Goal: Transaction & Acquisition: Purchase product/service

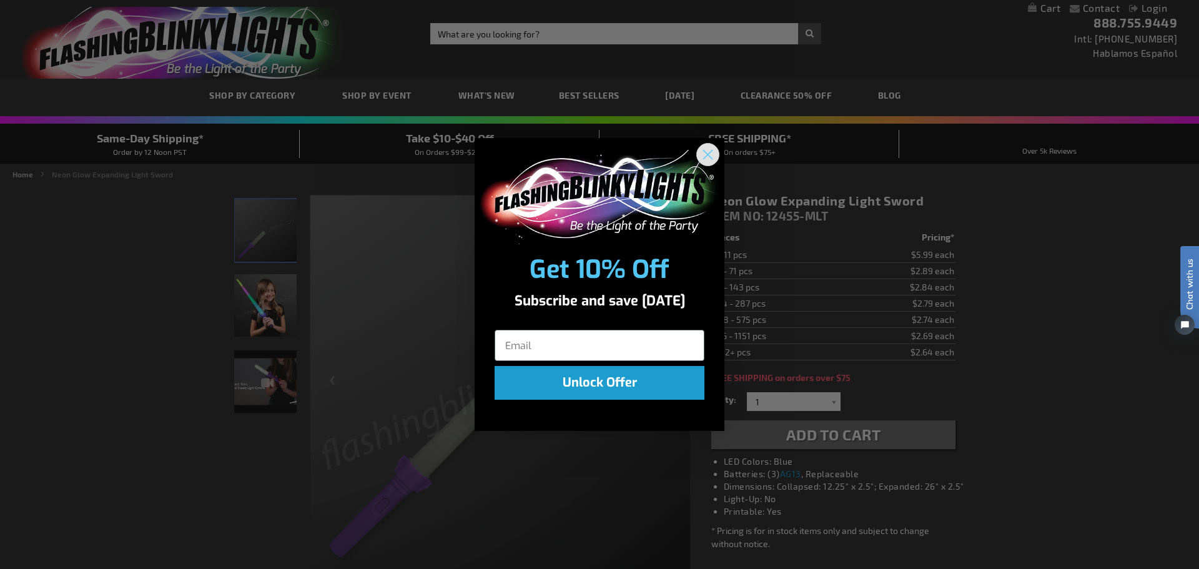
click at [704, 154] on circle "Close dialog" at bounding box center [708, 154] width 21 height 21
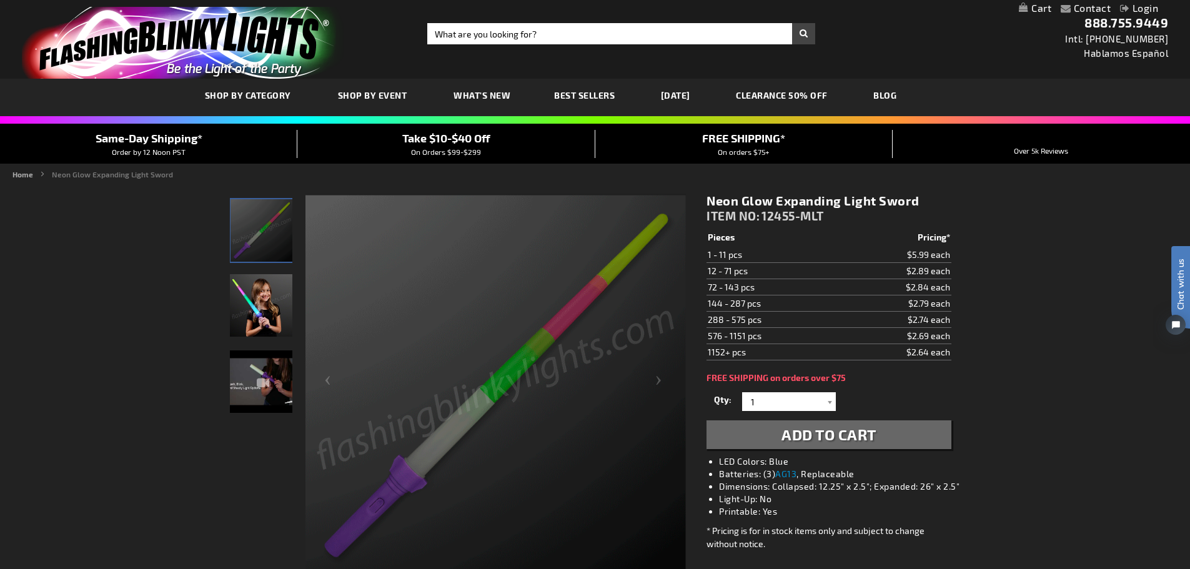
click at [273, 323] on img "Girl playing with Light Up Neon Expanding LED Sword" at bounding box center [261, 305] width 62 height 62
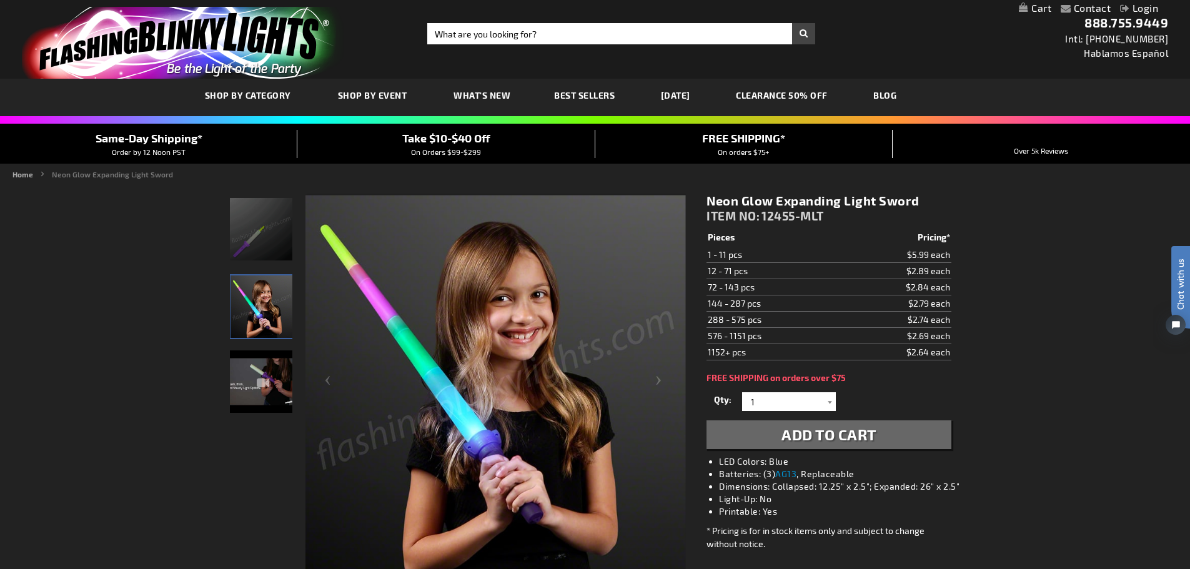
click at [285, 380] on img "Neon Glow Expanding Light Sword" at bounding box center [261, 381] width 62 height 62
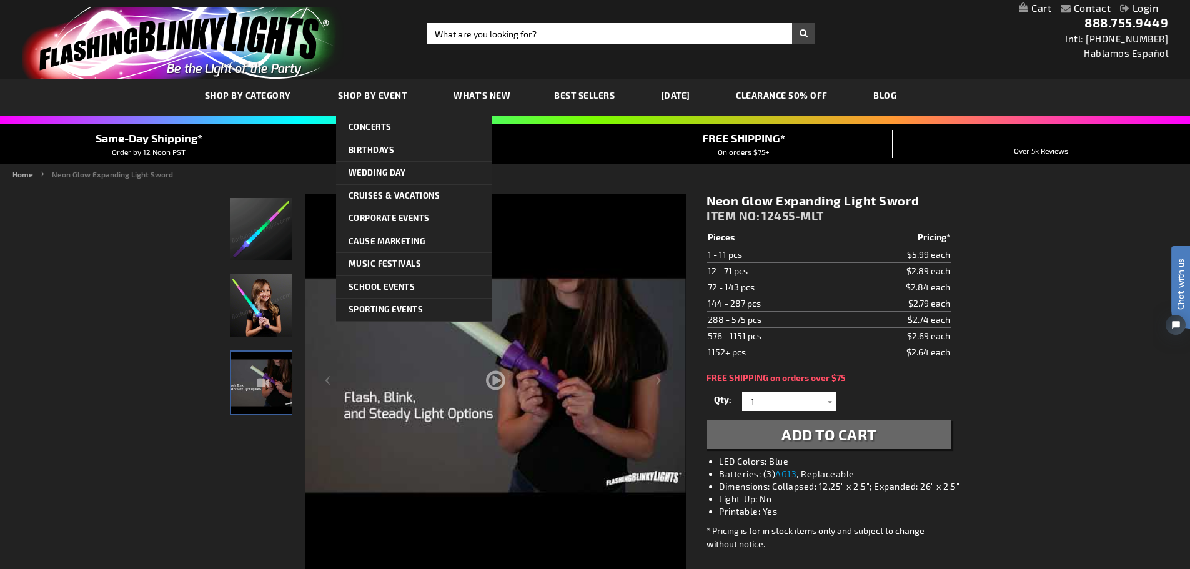
click at [359, 161] on li "Birthdays Family Parties Family Parties Family Parties Sweet 16 Sweet 16 Sweet …" at bounding box center [414, 150] width 156 height 23
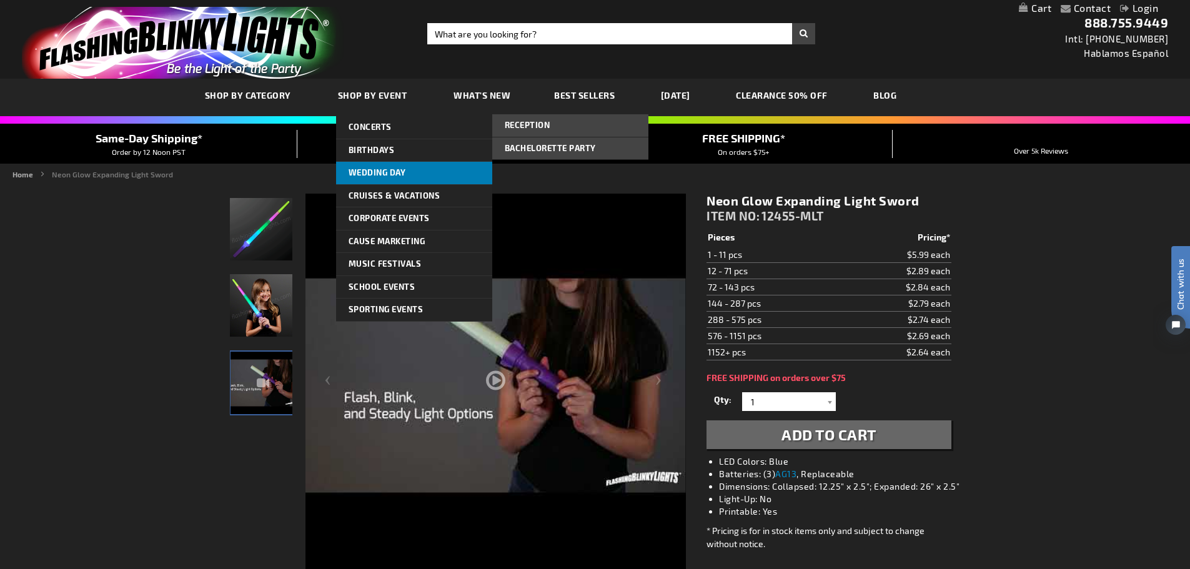
click at [362, 170] on span "Wedding Day" at bounding box center [376, 172] width 57 height 10
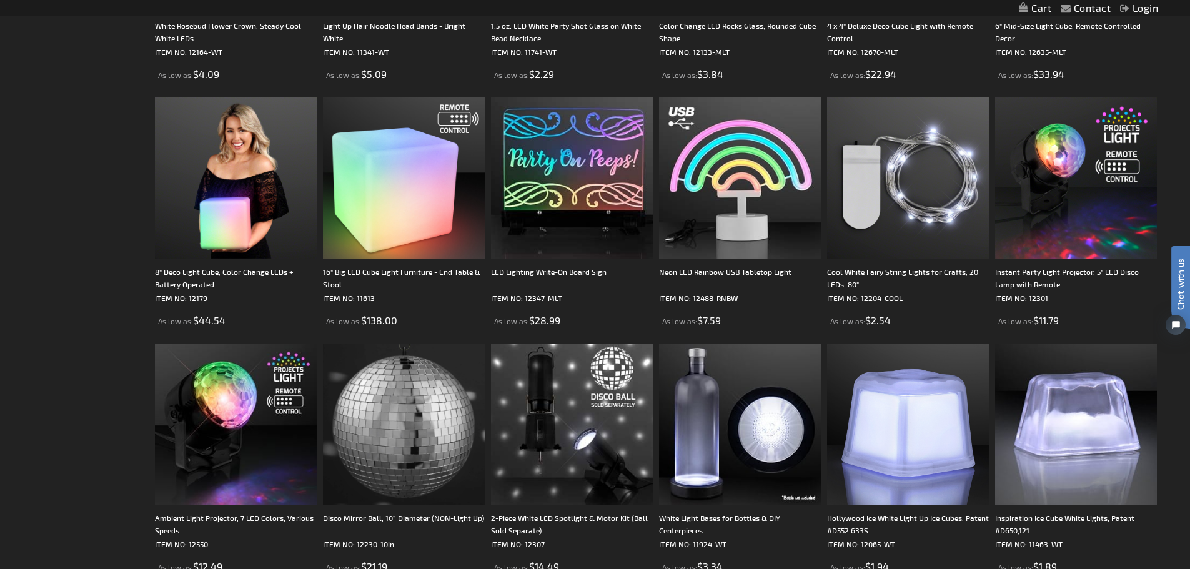
scroll to position [2623, 0]
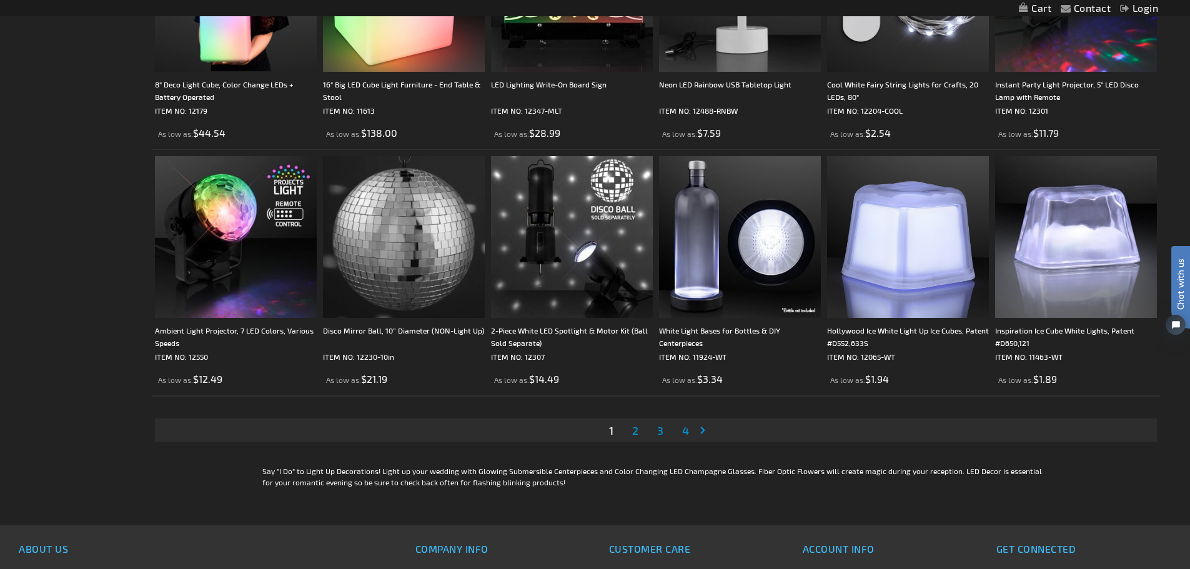
click at [634, 435] on span "2" at bounding box center [635, 430] width 6 height 14
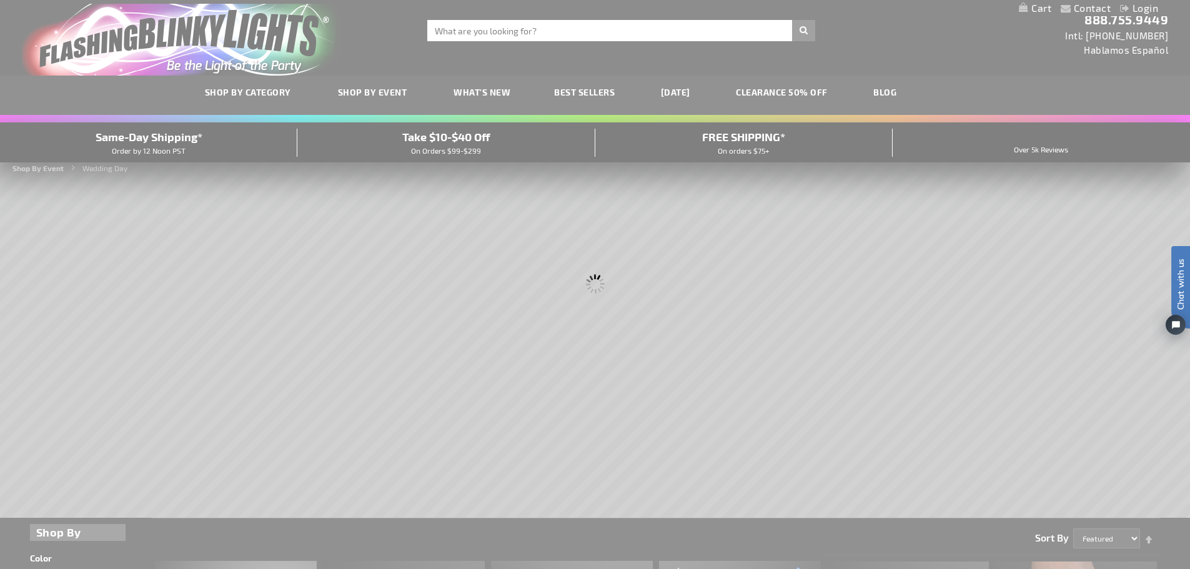
scroll to position [0, 0]
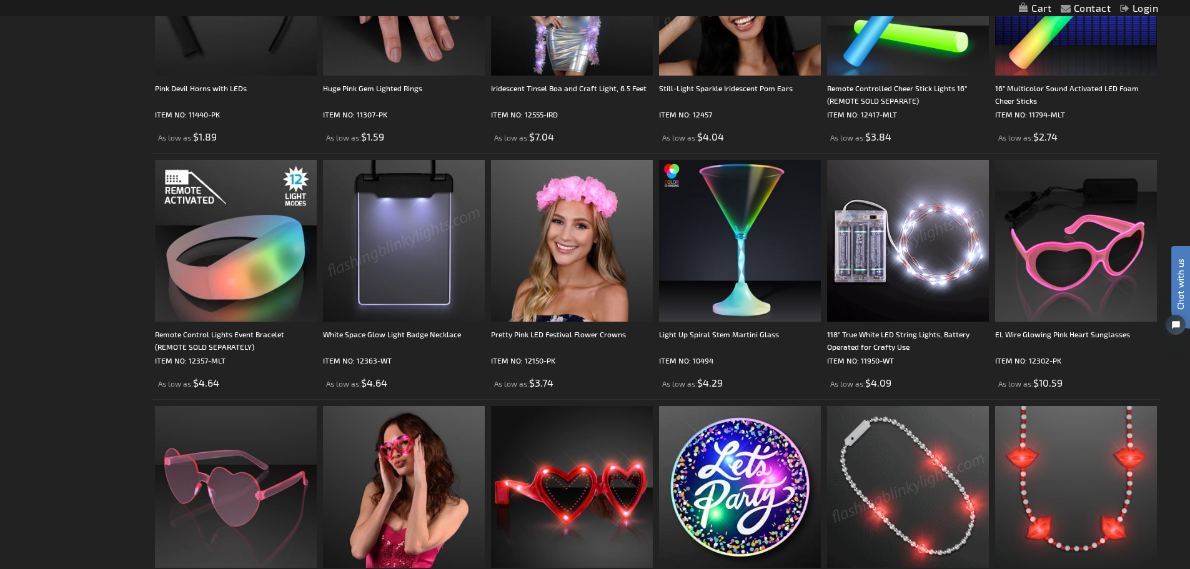
scroll to position [2623, 0]
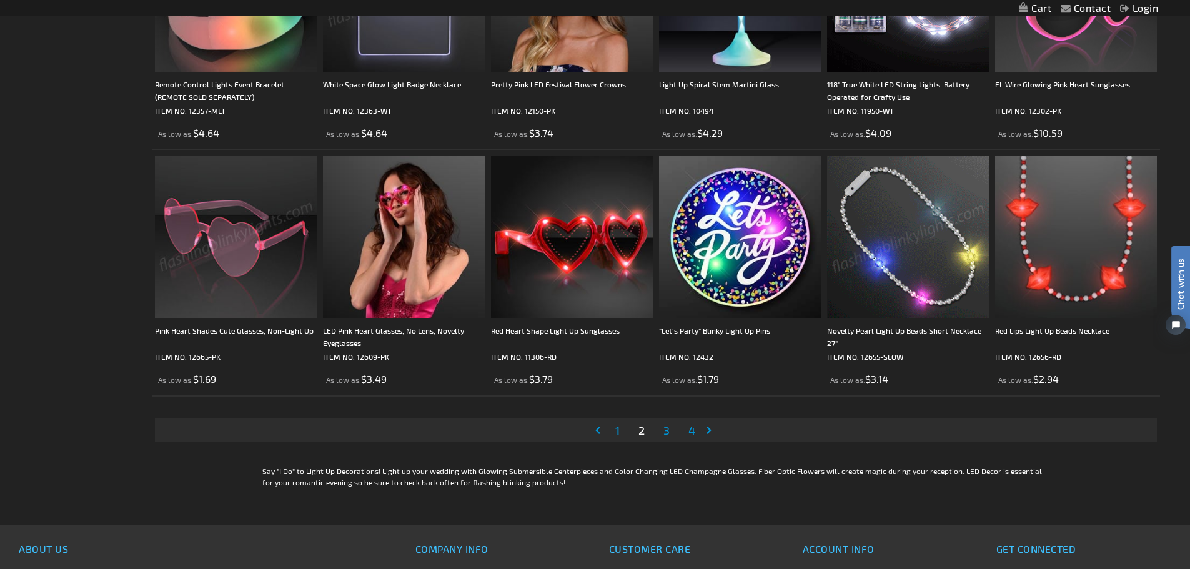
click at [274, 275] on img at bounding box center [236, 237] width 162 height 162
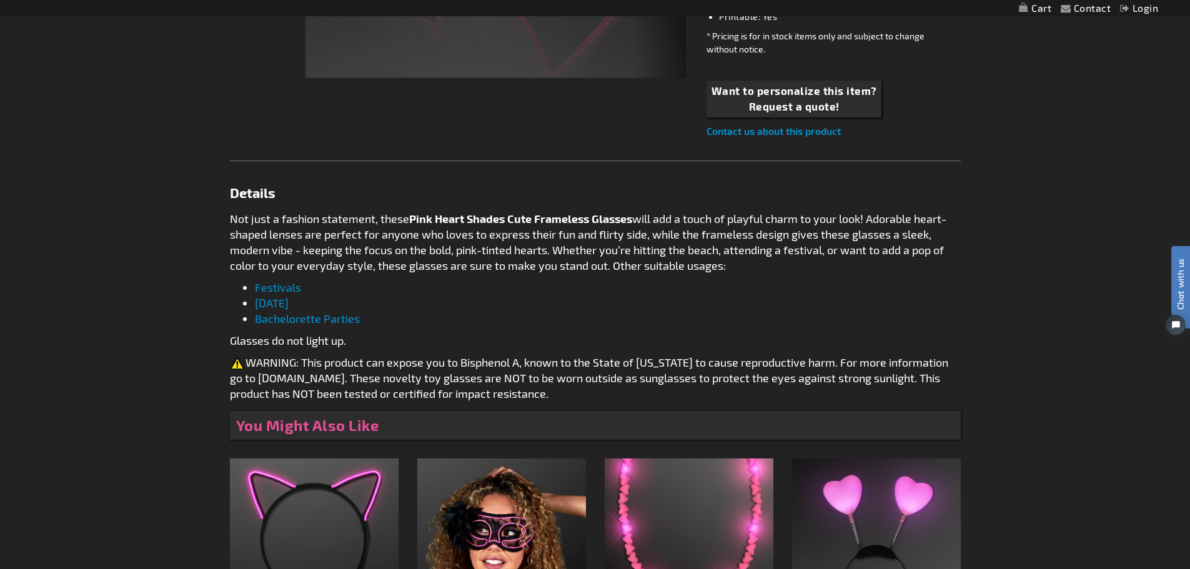
scroll to position [687, 0]
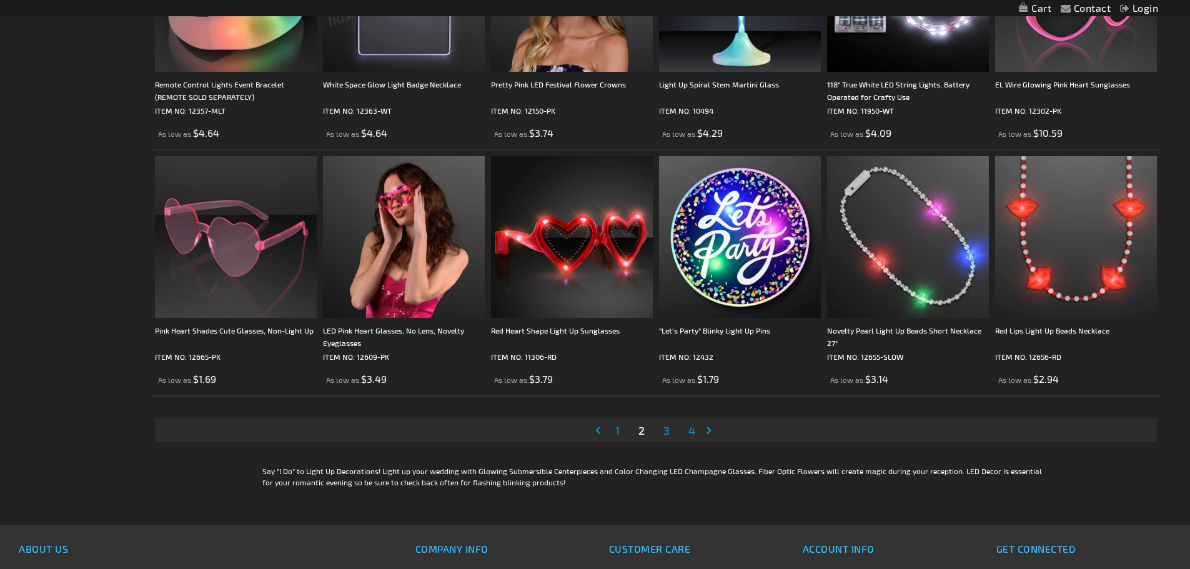
click at [663, 427] on link "Page 3" at bounding box center [666, 430] width 11 height 19
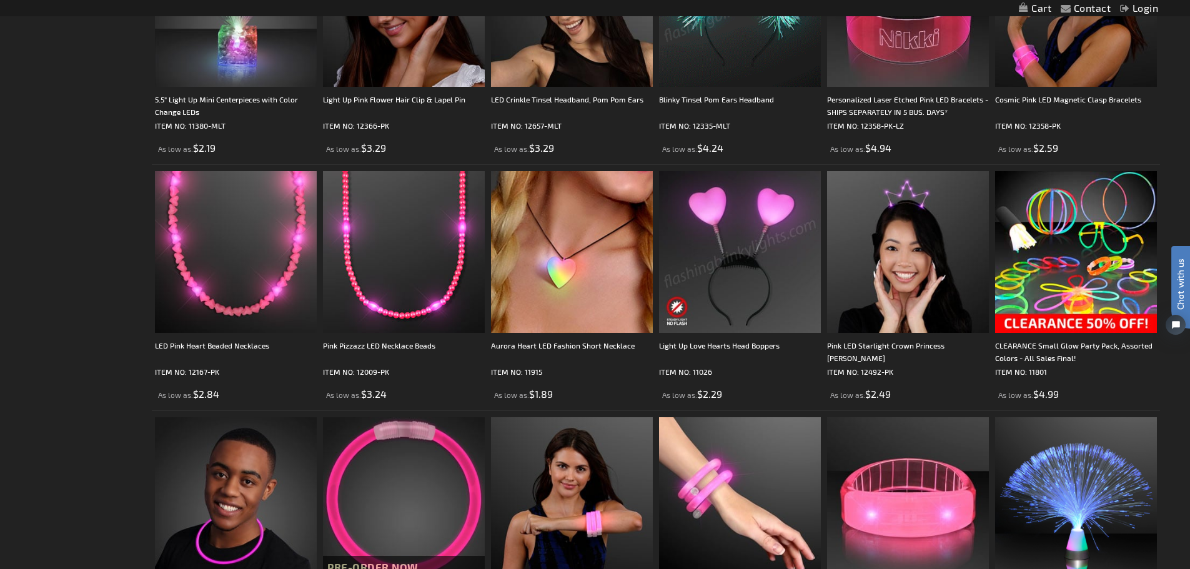
scroll to position [1686, 0]
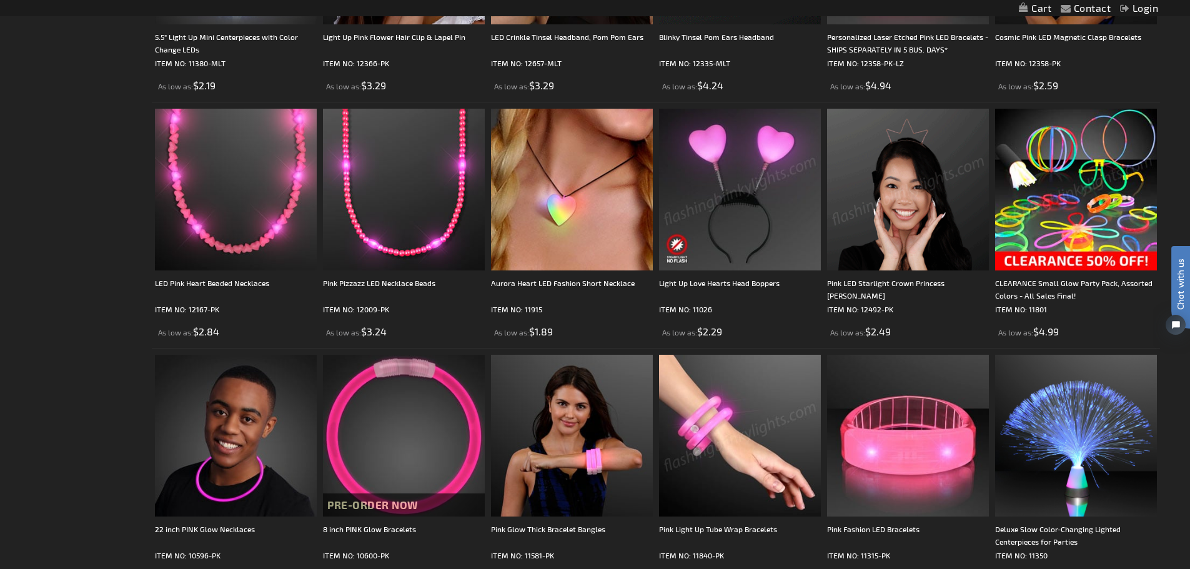
click at [1062, 199] on img at bounding box center [1076, 190] width 162 height 162
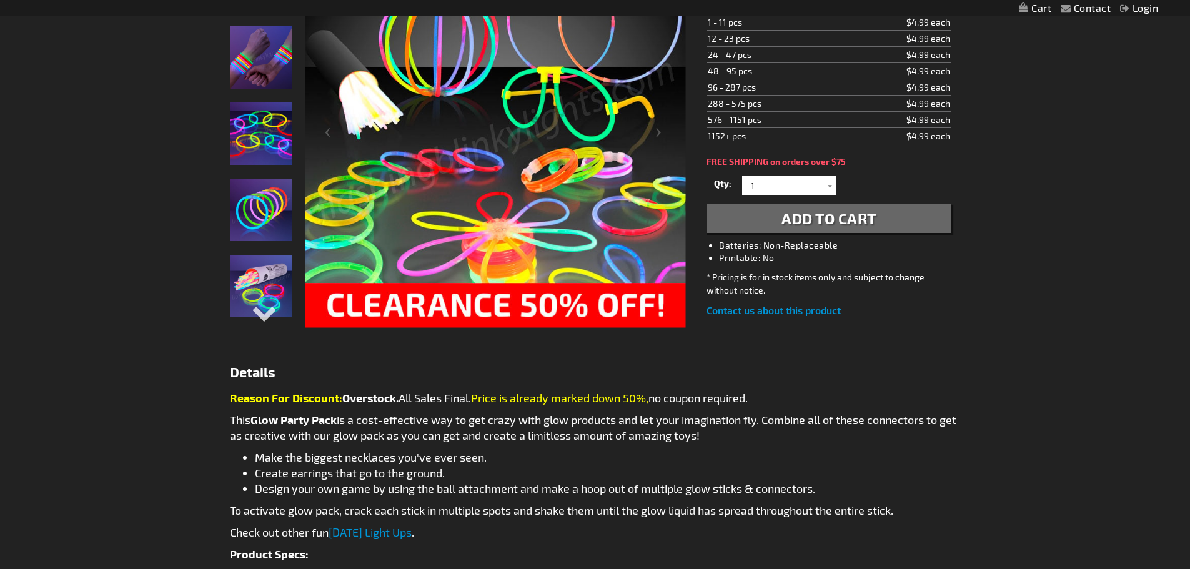
scroll to position [250, 0]
click at [262, 82] on img "Small Glow Party Pack" at bounding box center [261, 57] width 62 height 62
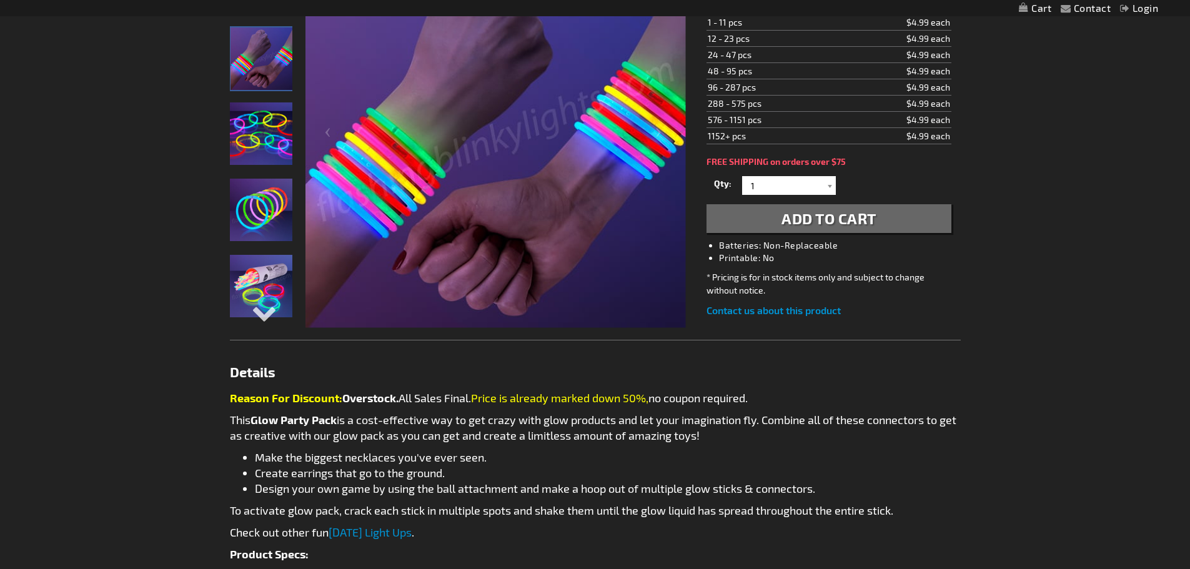
click at [254, 152] on img "Small Glow Party Pack" at bounding box center [261, 133] width 62 height 62
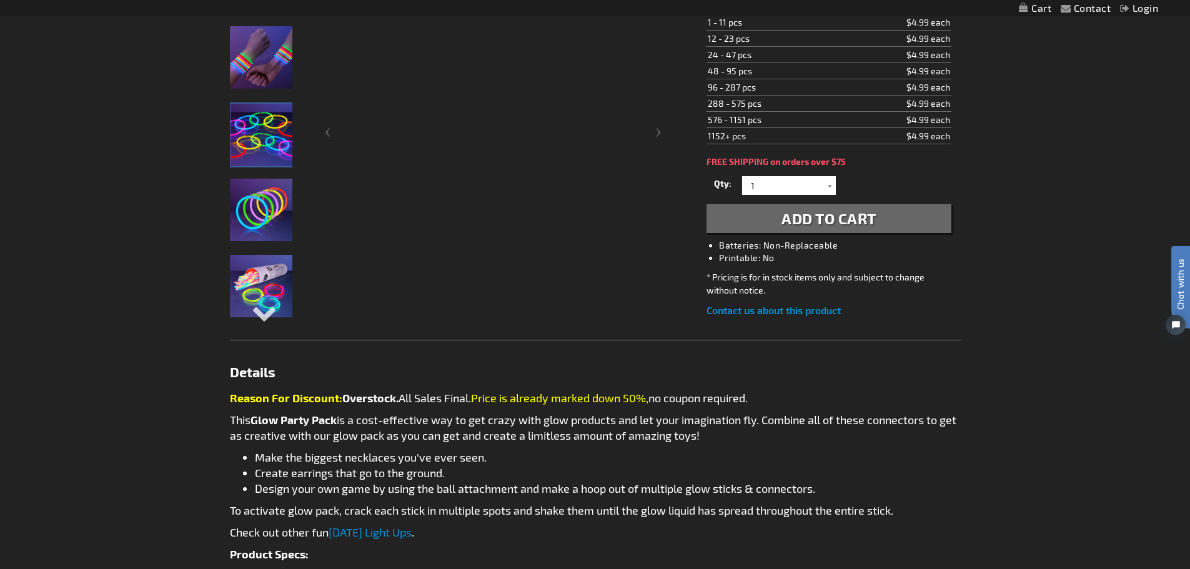
scroll to position [0, 0]
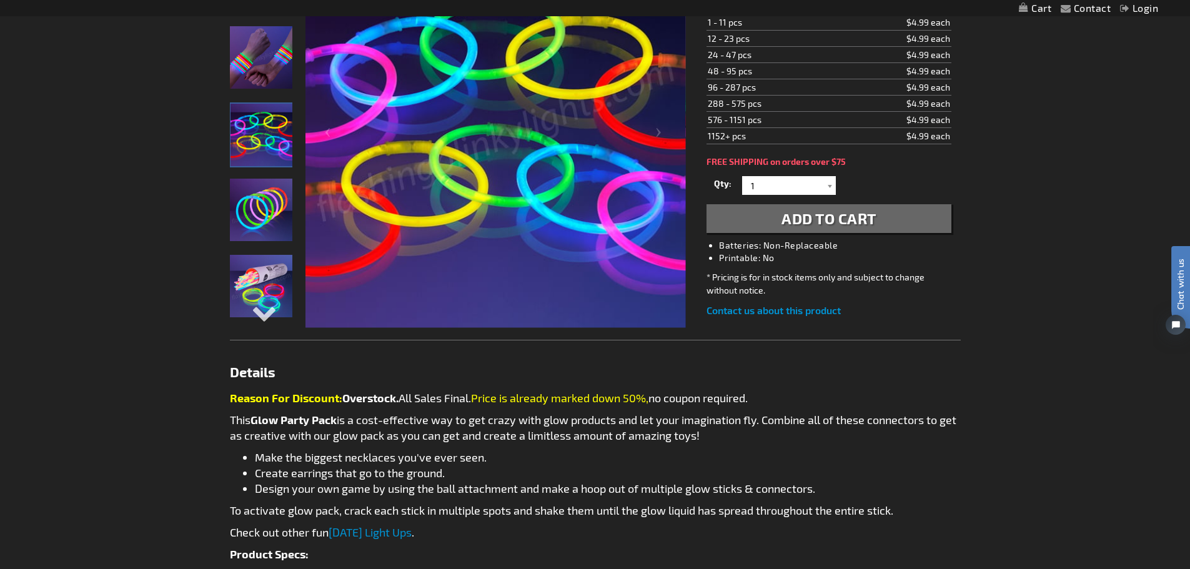
click at [264, 223] on img "Small Glow Party Pack" at bounding box center [261, 210] width 62 height 62
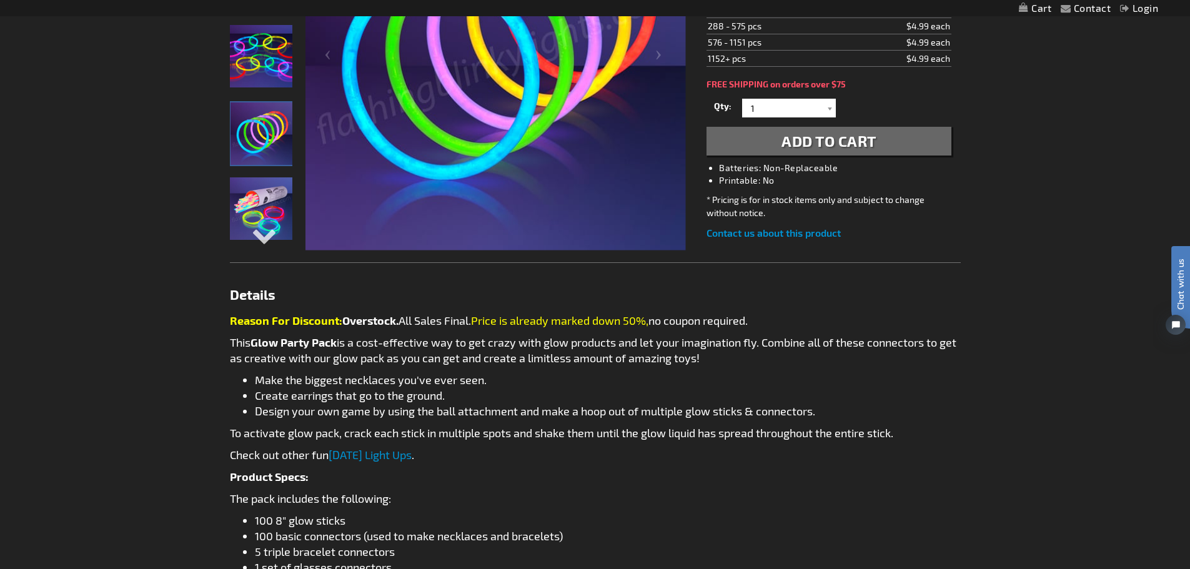
scroll to position [125, 0]
